Goal: Book appointment/travel/reservation

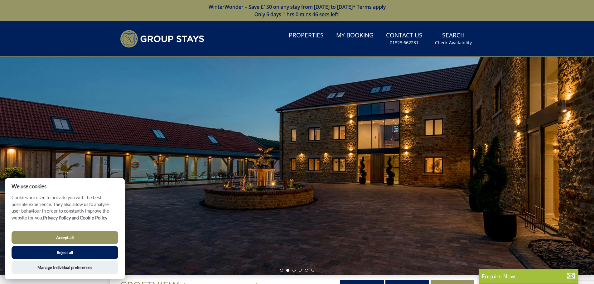
click at [69, 250] on button "Reject all" at bounding box center [65, 252] width 107 height 13
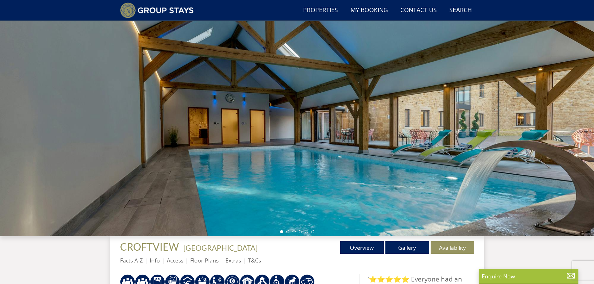
scroll to position [24, 0]
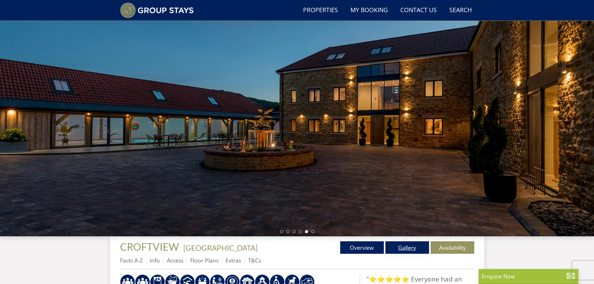
click at [407, 250] on link "Gallery" at bounding box center [408, 247] width 44 height 12
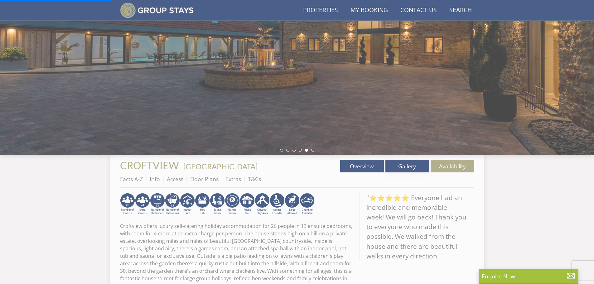
scroll to position [118, 0]
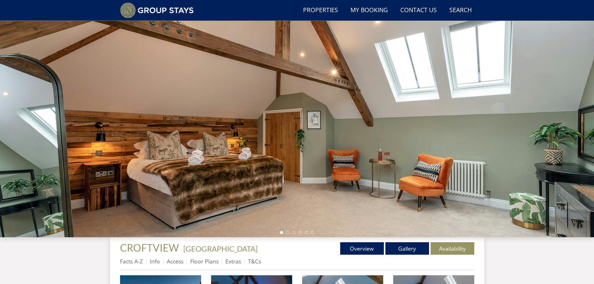
scroll to position [17, 0]
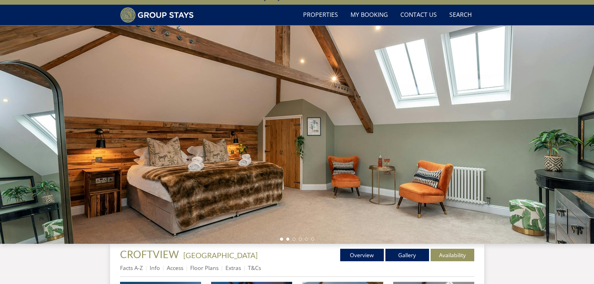
click at [289, 239] on li at bounding box center [287, 239] width 3 height 3
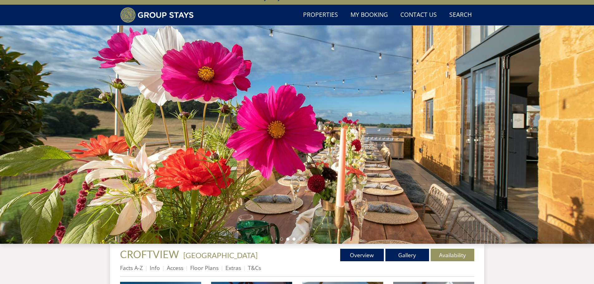
click at [295, 239] on li at bounding box center [294, 239] width 3 height 3
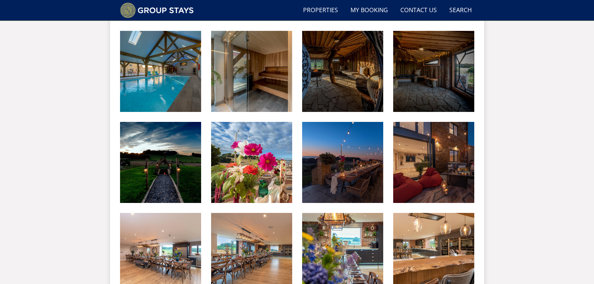
scroll to position [360, 0]
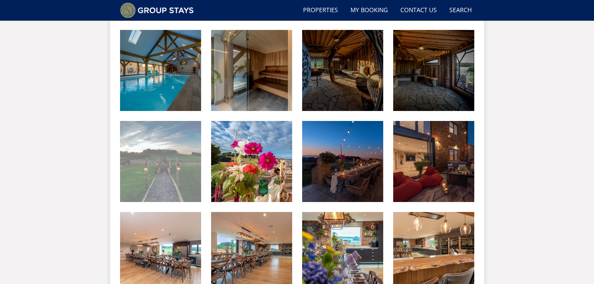
click at [172, 165] on img at bounding box center [160, 161] width 81 height 81
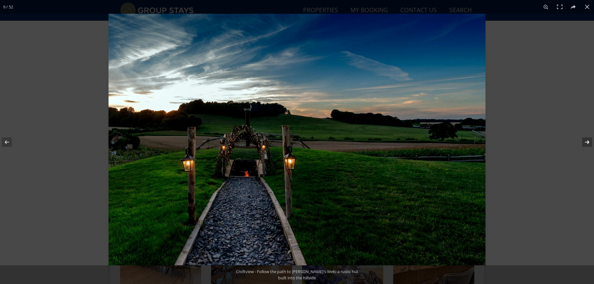
click at [584, 142] on button at bounding box center [583, 142] width 22 height 31
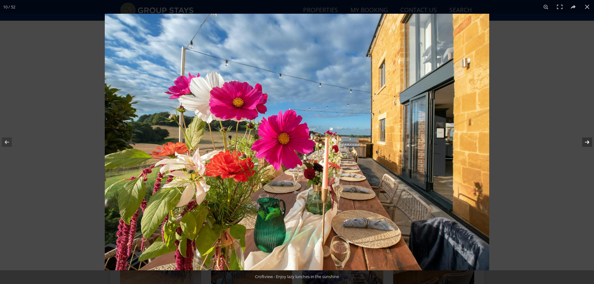
click at [584, 142] on button at bounding box center [583, 142] width 22 height 31
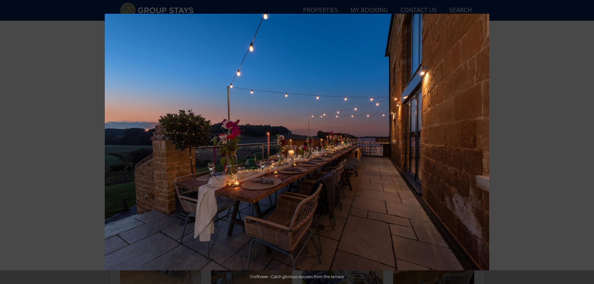
click at [584, 142] on button at bounding box center [583, 142] width 22 height 31
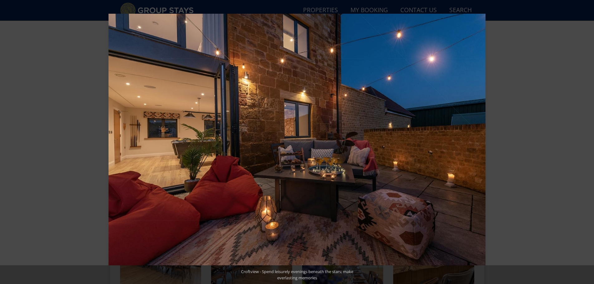
click at [584, 142] on button at bounding box center [583, 142] width 22 height 31
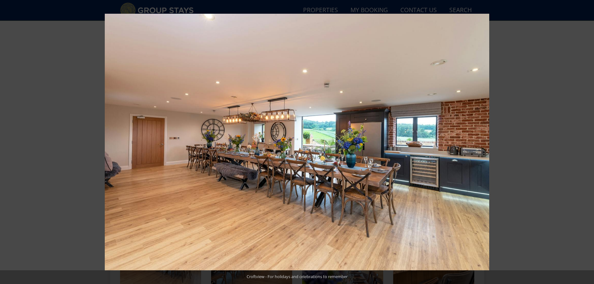
click at [584, 142] on button at bounding box center [583, 142] width 22 height 31
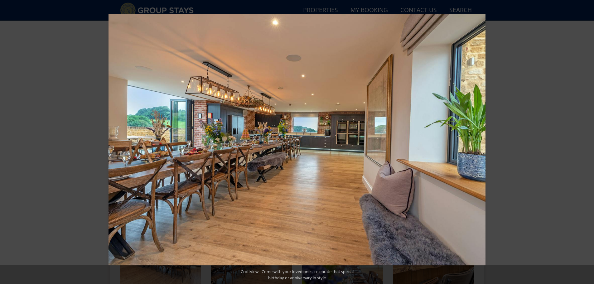
click at [584, 142] on button at bounding box center [583, 142] width 22 height 31
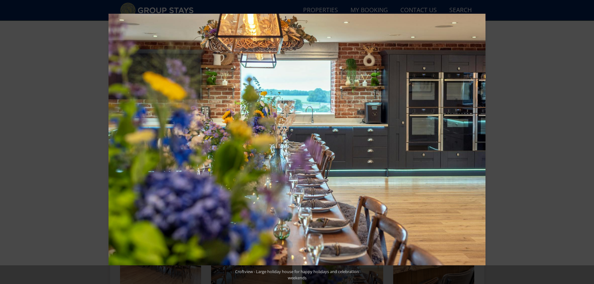
click at [584, 142] on button at bounding box center [583, 142] width 22 height 31
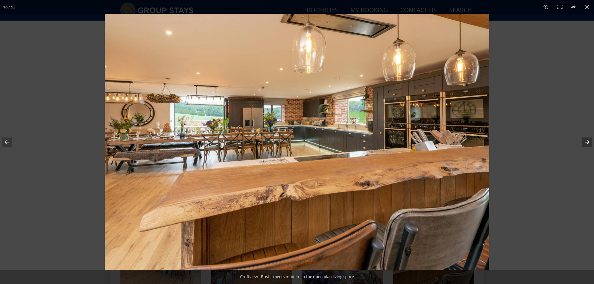
click at [588, 142] on button at bounding box center [583, 142] width 22 height 31
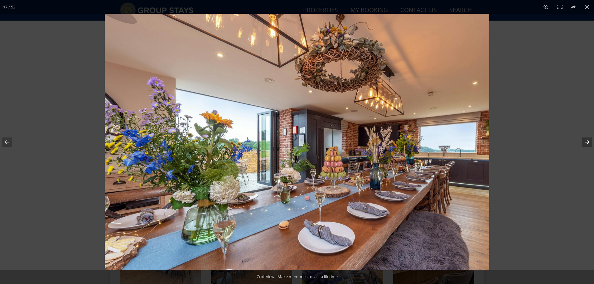
click at [588, 142] on button at bounding box center [583, 142] width 22 height 31
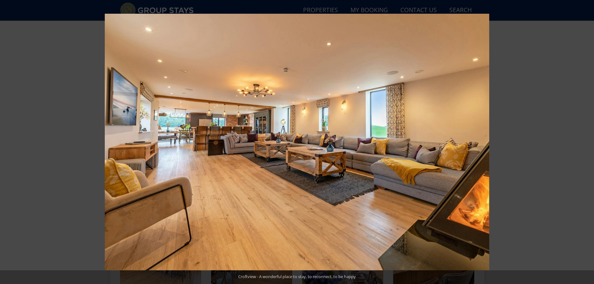
click at [588, 142] on button at bounding box center [583, 142] width 22 height 31
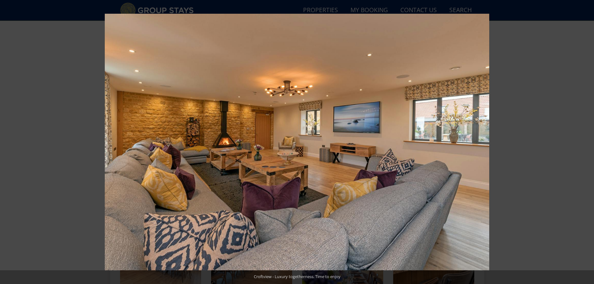
click at [588, 142] on button at bounding box center [583, 142] width 22 height 31
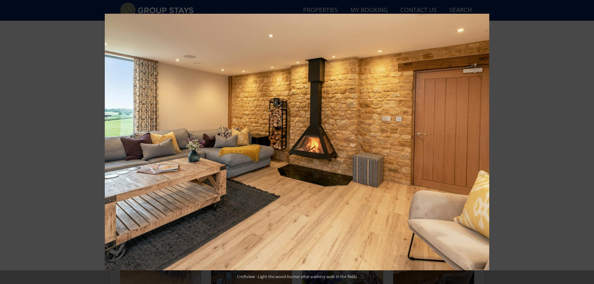
click at [588, 142] on button at bounding box center [583, 142] width 22 height 31
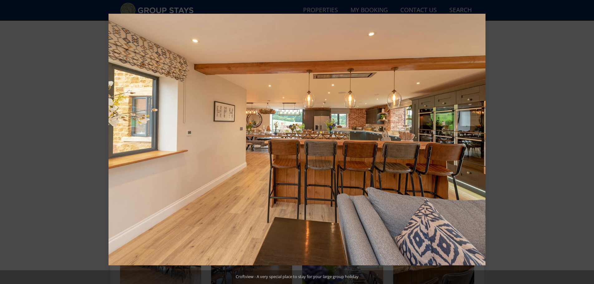
click at [588, 142] on button at bounding box center [583, 142] width 22 height 31
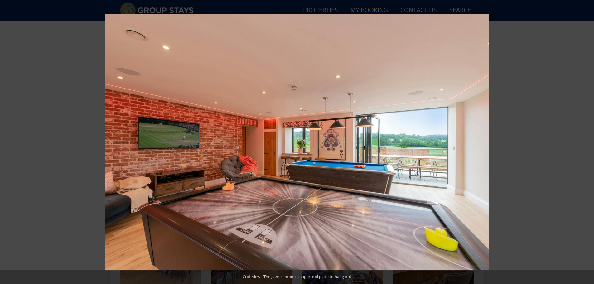
click at [588, 142] on button at bounding box center [583, 142] width 22 height 31
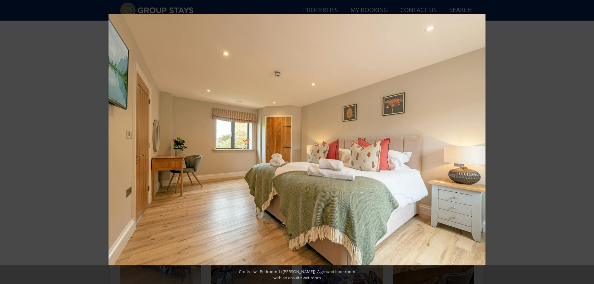
click at [588, 142] on button at bounding box center [583, 142] width 22 height 31
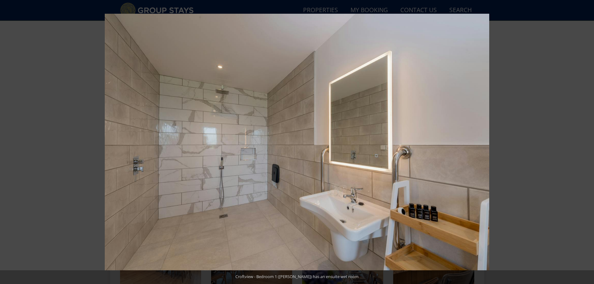
click at [588, 142] on button at bounding box center [583, 142] width 22 height 31
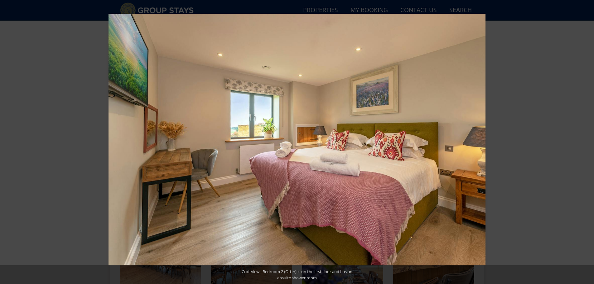
click at [588, 142] on button at bounding box center [583, 142] width 22 height 31
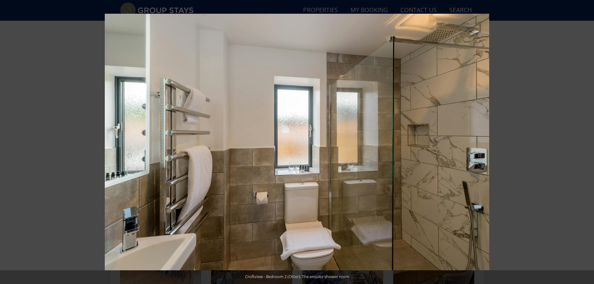
click at [588, 142] on button at bounding box center [583, 142] width 22 height 31
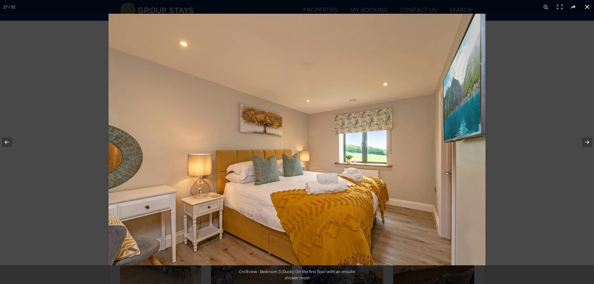
click at [587, 6] on button at bounding box center [588, 7] width 14 height 14
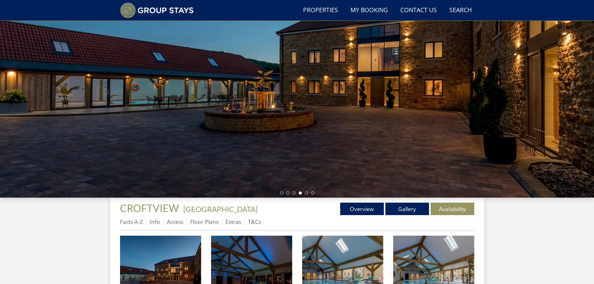
scroll to position [49, 0]
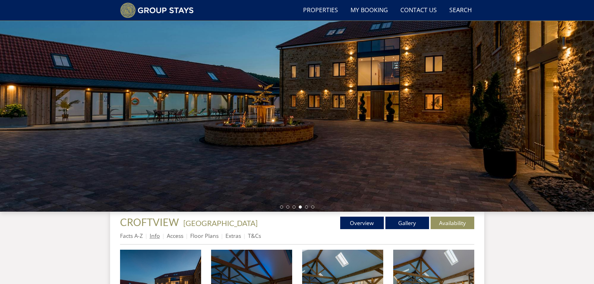
click at [151, 236] on link "Info" at bounding box center [155, 235] width 10 height 7
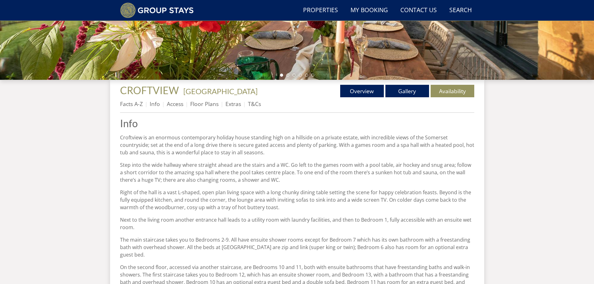
scroll to position [212, 0]
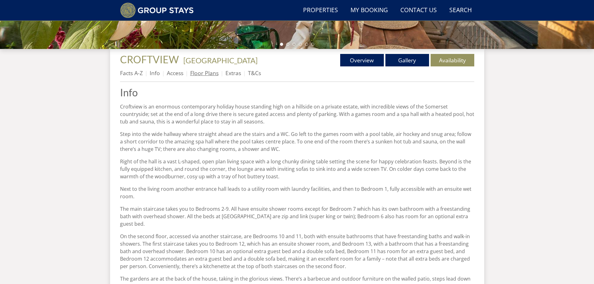
click at [214, 74] on link "Floor Plans" at bounding box center [204, 72] width 28 height 7
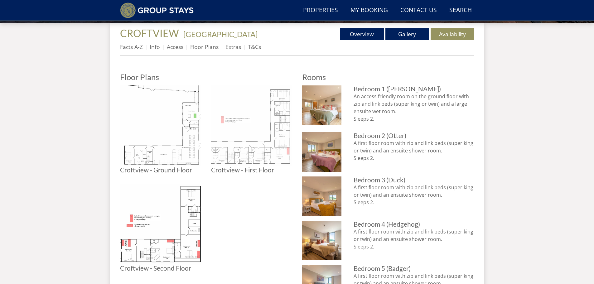
scroll to position [243, 0]
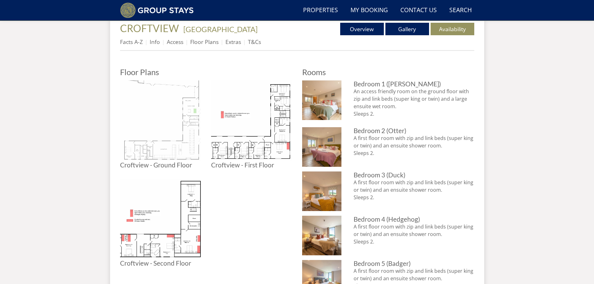
click at [185, 139] on img at bounding box center [160, 120] width 81 height 81
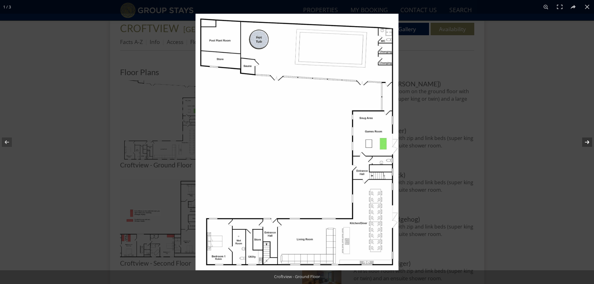
click at [587, 140] on button at bounding box center [583, 142] width 22 height 31
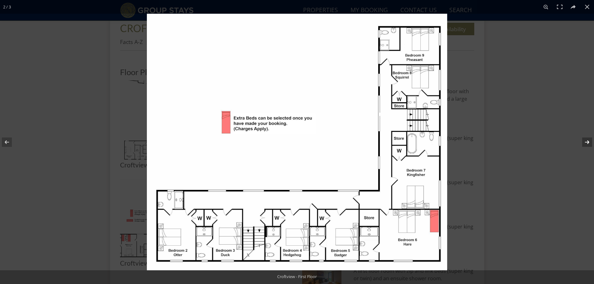
click at [587, 143] on button at bounding box center [583, 142] width 22 height 31
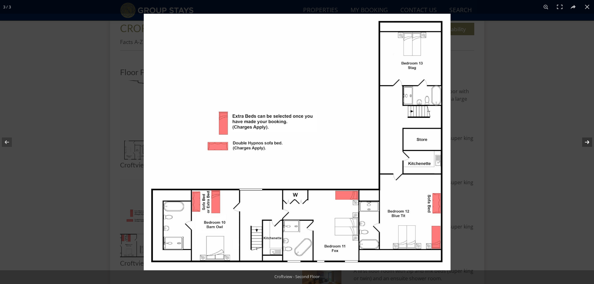
click at [588, 140] on button at bounding box center [583, 142] width 22 height 31
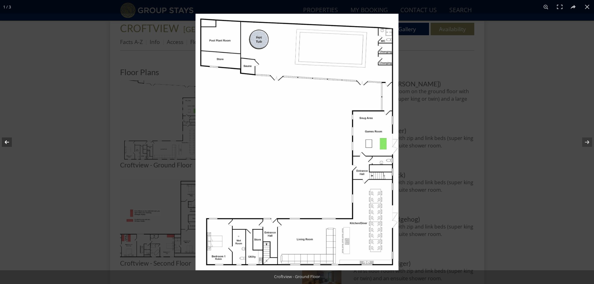
click at [12, 141] on button at bounding box center [11, 142] width 22 height 31
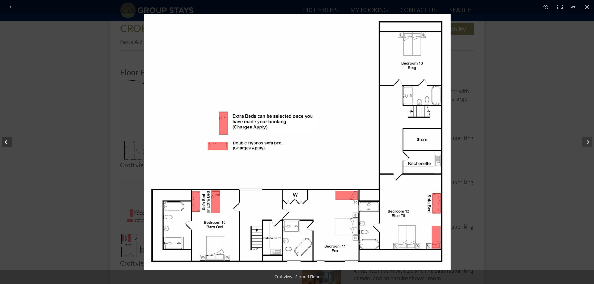
click at [12, 141] on button at bounding box center [11, 142] width 22 height 31
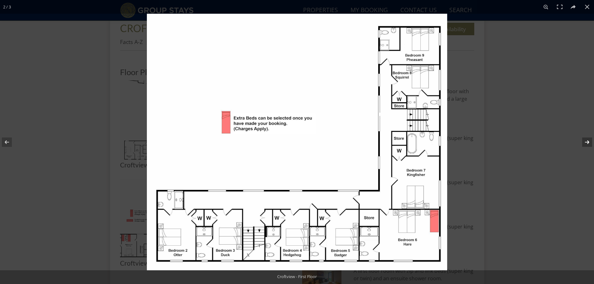
click at [589, 141] on button at bounding box center [583, 142] width 22 height 31
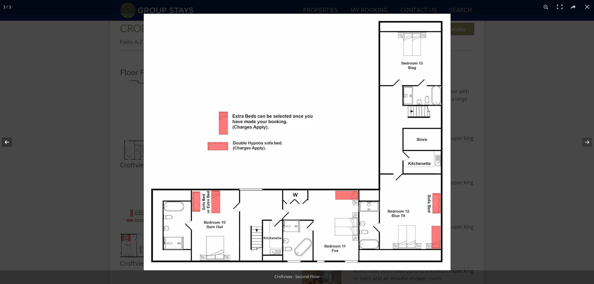
click at [7, 143] on button at bounding box center [11, 142] width 22 height 31
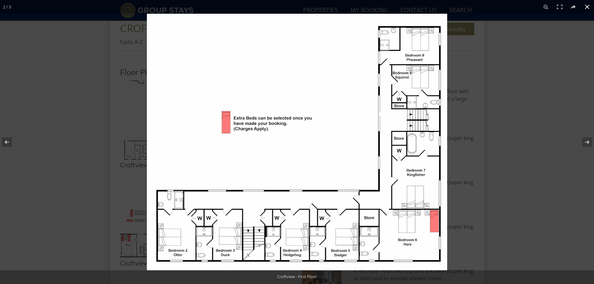
click at [109, 163] on div at bounding box center [297, 142] width 594 height 284
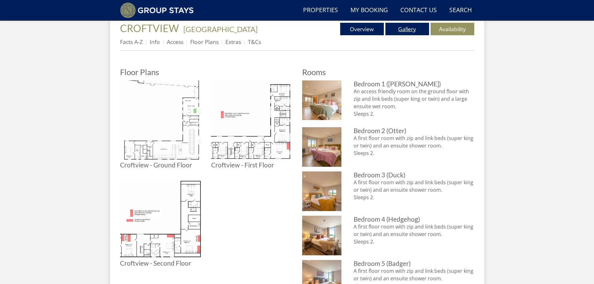
click at [410, 29] on link "Gallery" at bounding box center [408, 29] width 44 height 12
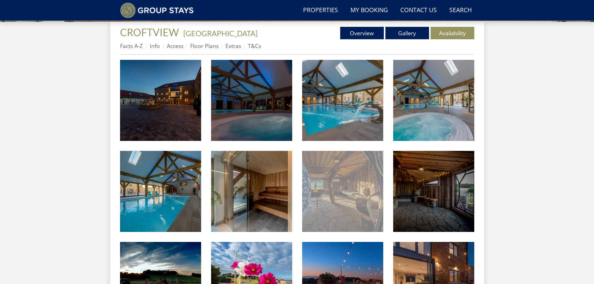
scroll to position [239, 0]
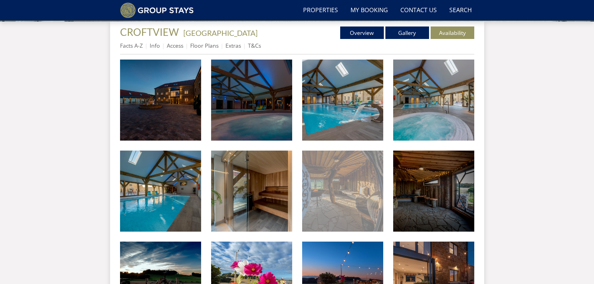
click at [356, 197] on img at bounding box center [342, 191] width 81 height 81
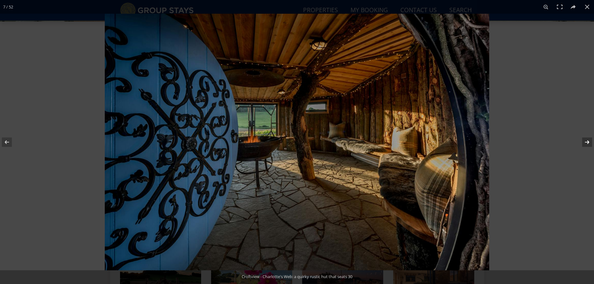
click at [588, 139] on button at bounding box center [583, 142] width 22 height 31
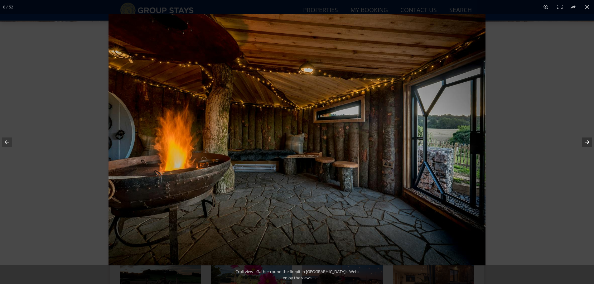
click at [585, 140] on button at bounding box center [583, 142] width 22 height 31
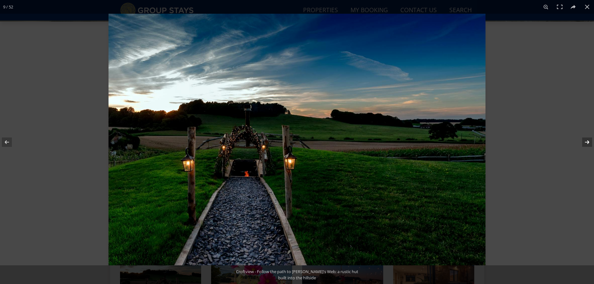
click at [586, 142] on button at bounding box center [583, 142] width 22 height 31
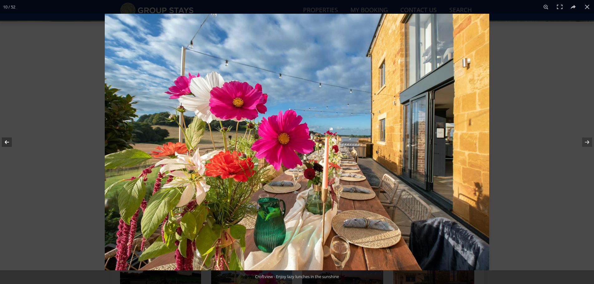
click at [7, 143] on button at bounding box center [11, 142] width 22 height 31
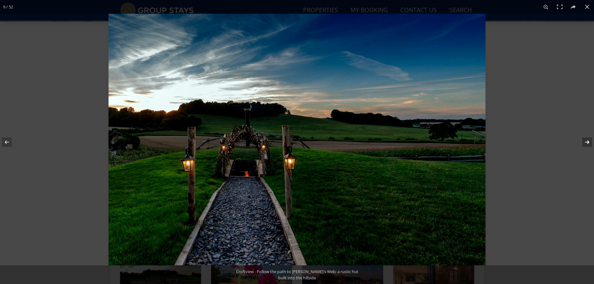
click at [588, 140] on button at bounding box center [583, 142] width 22 height 31
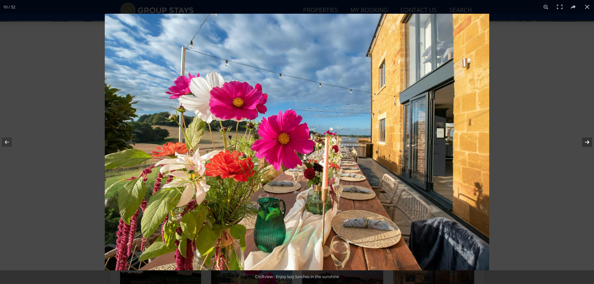
click at [588, 141] on button at bounding box center [583, 142] width 22 height 31
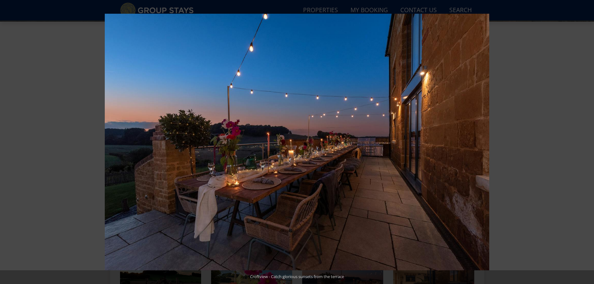
click at [588, 141] on button at bounding box center [583, 142] width 22 height 31
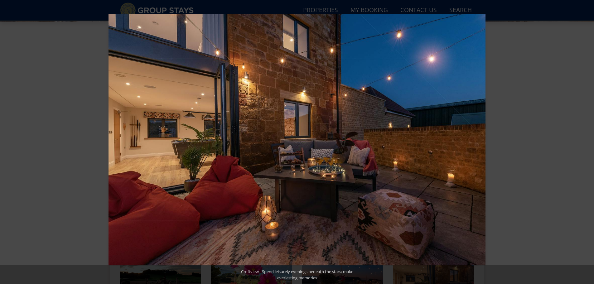
click at [588, 141] on button at bounding box center [583, 142] width 22 height 31
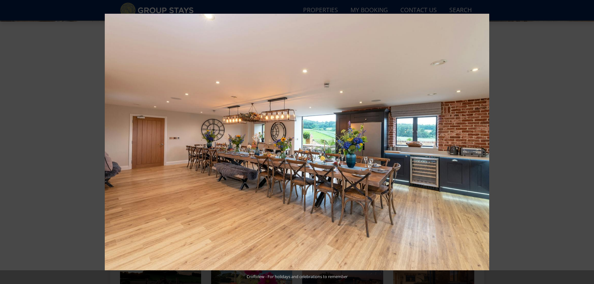
click at [588, 141] on button at bounding box center [583, 142] width 22 height 31
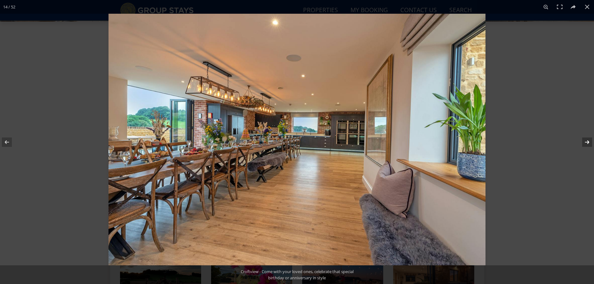
click at [583, 139] on button at bounding box center [583, 142] width 22 height 31
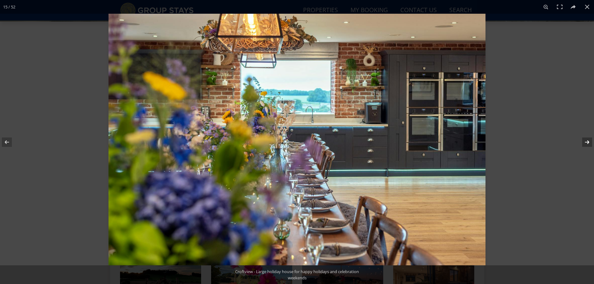
click at [589, 141] on button at bounding box center [583, 142] width 22 height 31
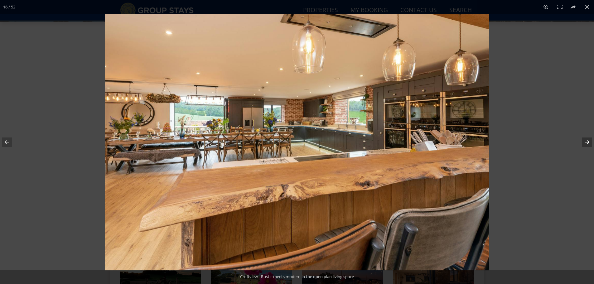
click at [588, 141] on button at bounding box center [583, 142] width 22 height 31
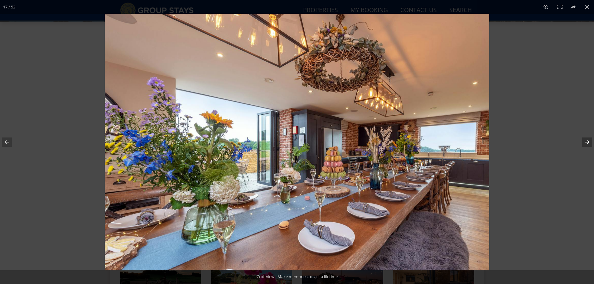
click at [588, 143] on button at bounding box center [583, 142] width 22 height 31
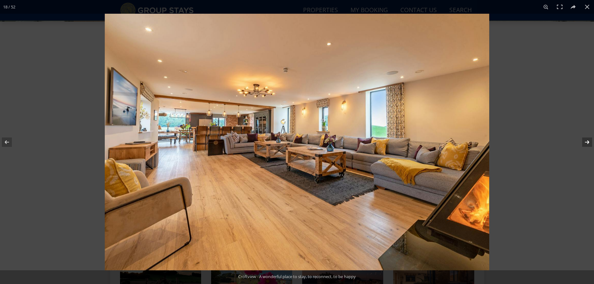
click at [586, 144] on button at bounding box center [583, 142] width 22 height 31
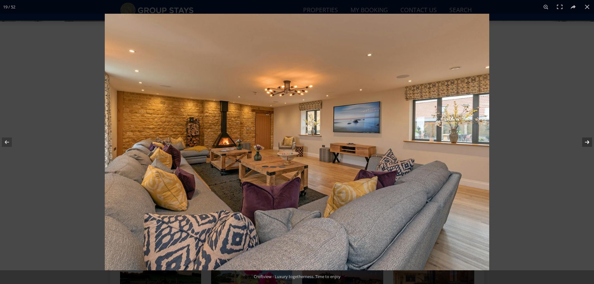
click at [586, 143] on button at bounding box center [583, 142] width 22 height 31
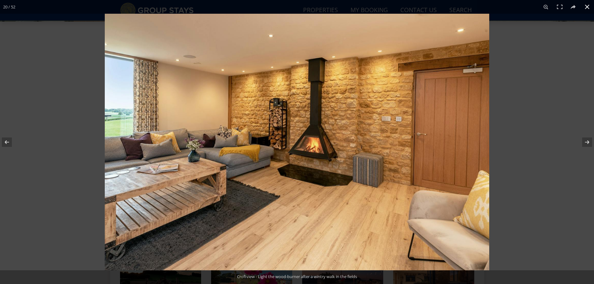
click at [591, 11] on button at bounding box center [588, 7] width 14 height 14
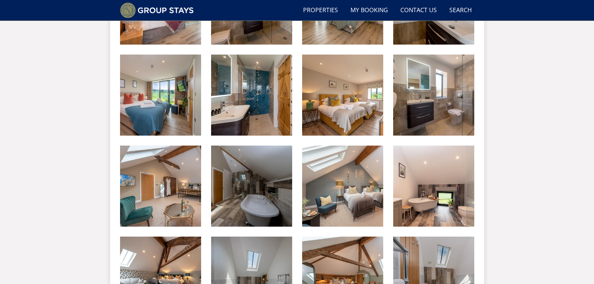
scroll to position [1055, 0]
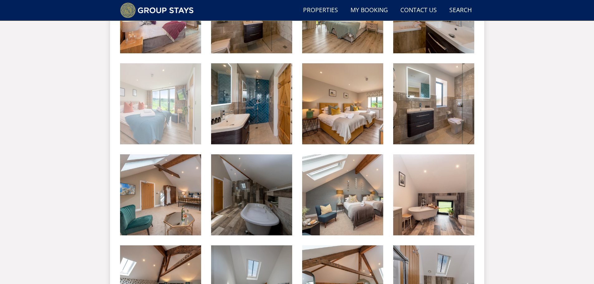
click at [168, 107] on img at bounding box center [160, 103] width 81 height 81
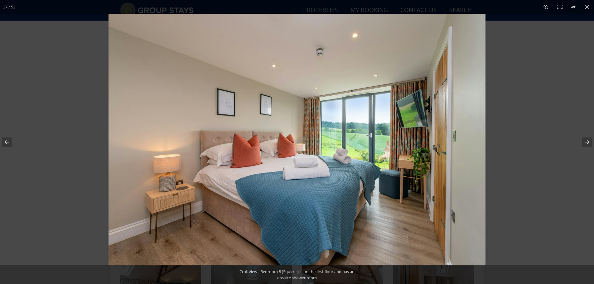
click at [415, 165] on img at bounding box center [297, 140] width 377 height 252
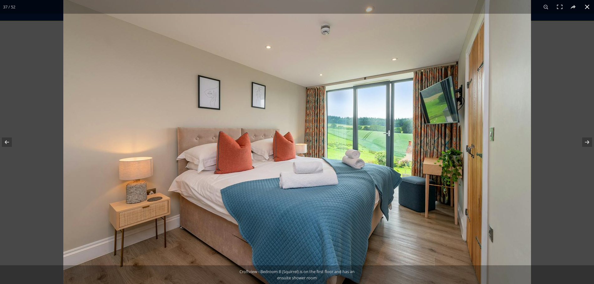
click at [564, 93] on div at bounding box center [360, 125] width 594 height 284
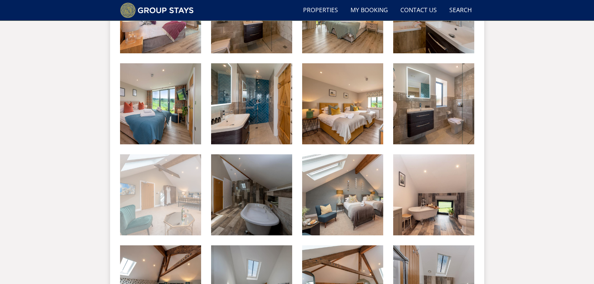
click at [173, 198] on img at bounding box center [160, 194] width 81 height 81
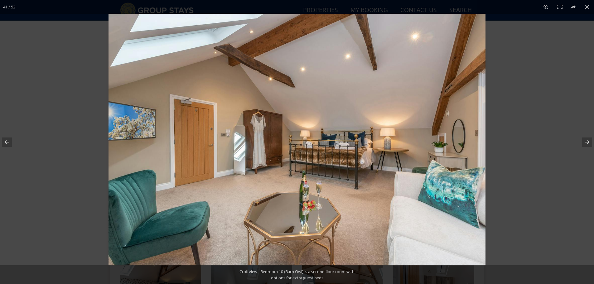
click at [174, 197] on img at bounding box center [297, 140] width 377 height 252
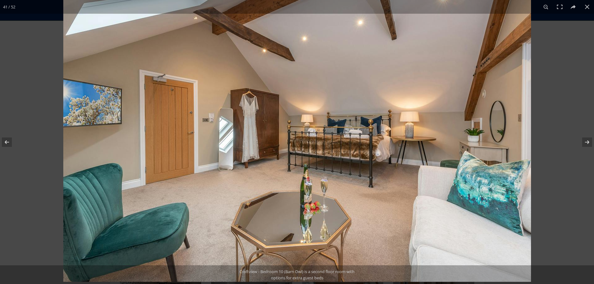
click at [371, 110] on img at bounding box center [297, 126] width 468 height 312
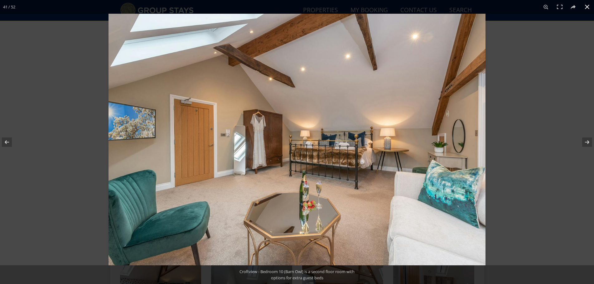
click at [590, 6] on button at bounding box center [588, 7] width 14 height 14
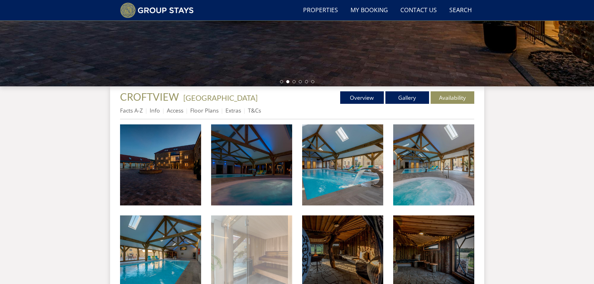
scroll to position [175, 0]
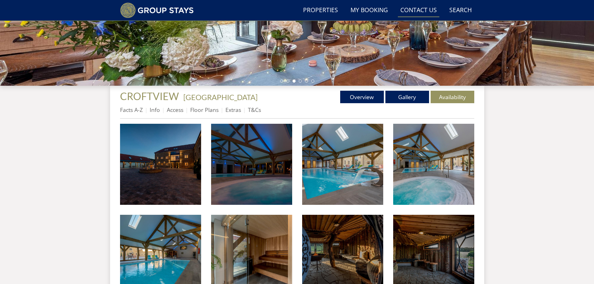
click at [399, 8] on link "Contact Us [PHONE_NUMBER]" at bounding box center [418, 10] width 41 height 14
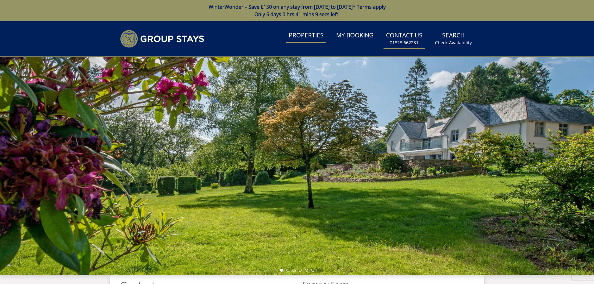
click at [311, 33] on link "Properties" at bounding box center [306, 36] width 40 height 14
